Goal: Task Accomplishment & Management: Complete application form

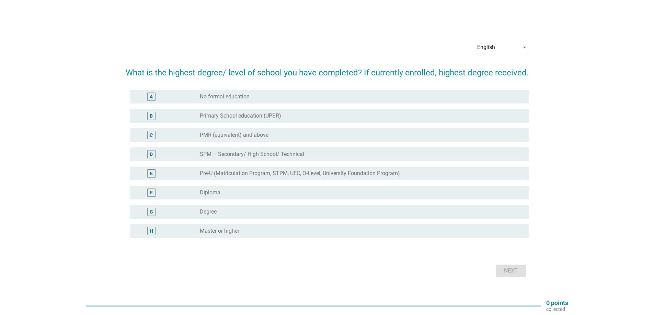
click at [243, 216] on div "radio_button_unchecked Degree" at bounding box center [361, 212] width 323 height 8
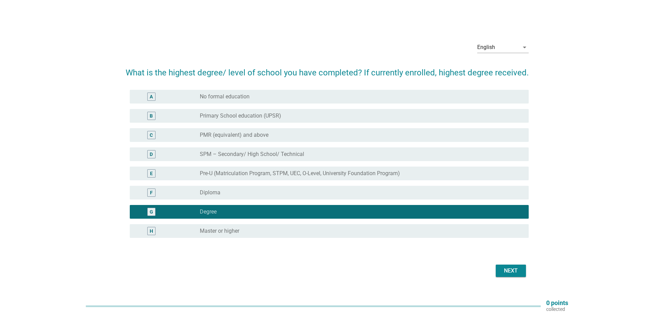
click at [517, 274] on div "Next" at bounding box center [510, 271] width 19 height 8
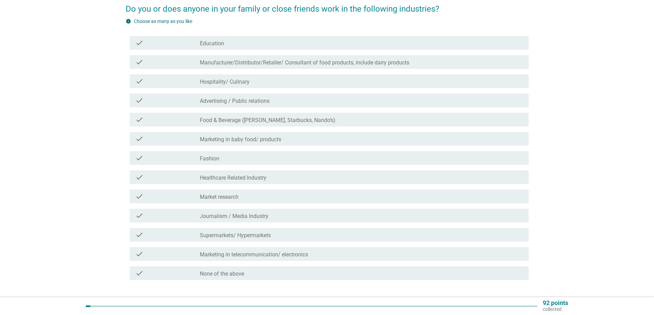
scroll to position [105, 0]
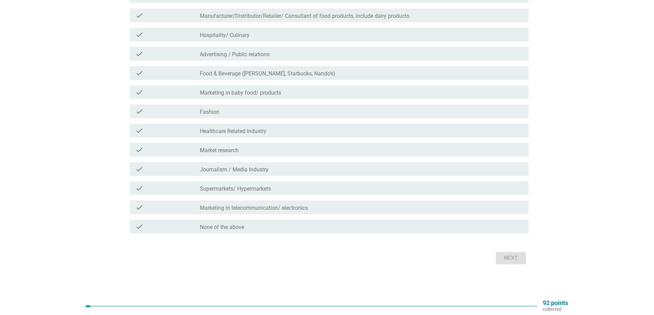
click at [273, 226] on div "check_box_outline_blank None of the above" at bounding box center [361, 227] width 323 height 8
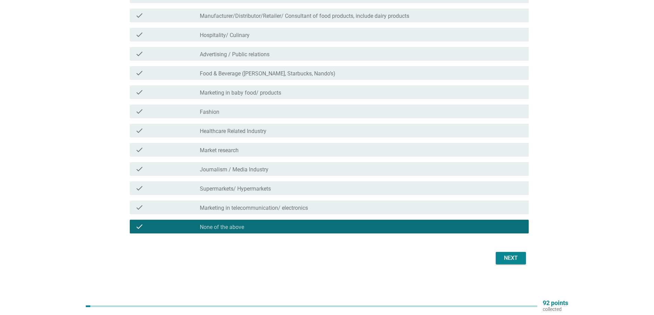
click at [506, 257] on div "Next" at bounding box center [510, 258] width 19 height 8
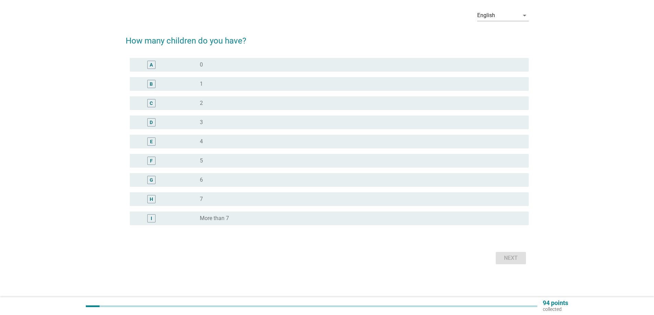
scroll to position [0, 0]
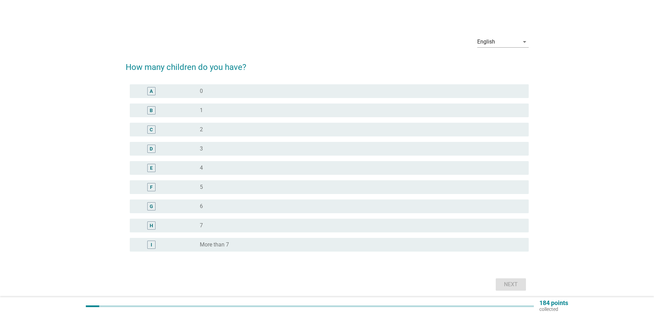
click at [237, 89] on div "radio_button_unchecked 0" at bounding box center [359, 91] width 318 height 7
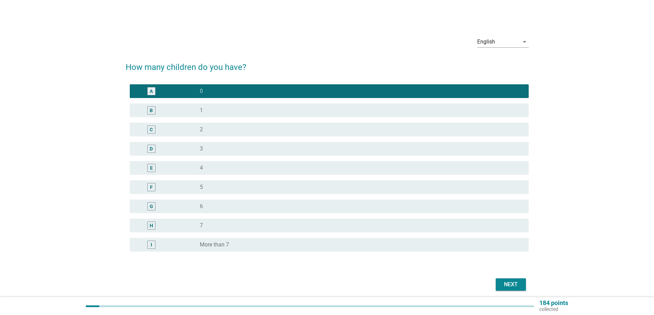
click at [516, 282] on div "Next" at bounding box center [510, 285] width 19 height 8
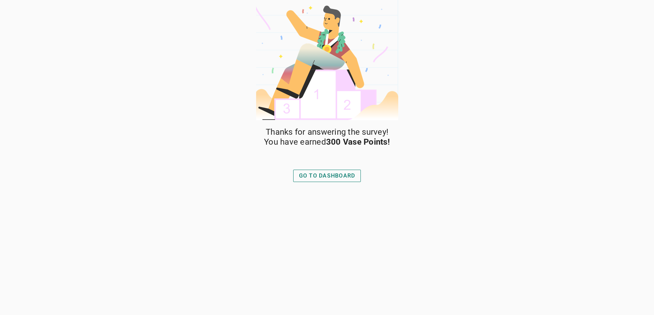
click at [330, 180] on button "GO TO DASHBOARD" at bounding box center [327, 176] width 68 height 12
